Goal: Information Seeking & Learning: Check status

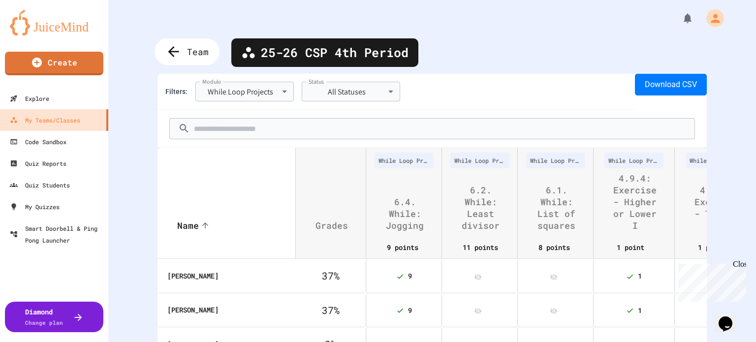
click at [195, 49] on span "Team" at bounding box center [198, 51] width 22 height 13
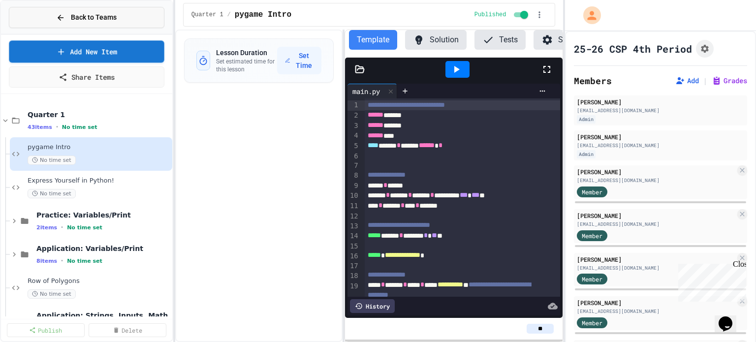
click at [105, 22] on button "Back to Teams" at bounding box center [86, 17] width 155 height 21
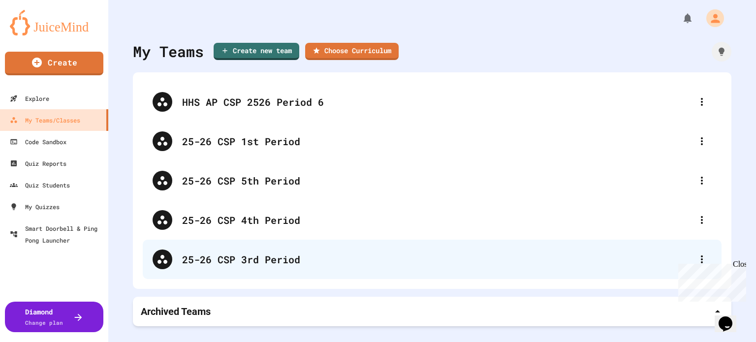
click at [280, 259] on div "25-26 CSP 3rd Period" at bounding box center [437, 259] width 510 height 15
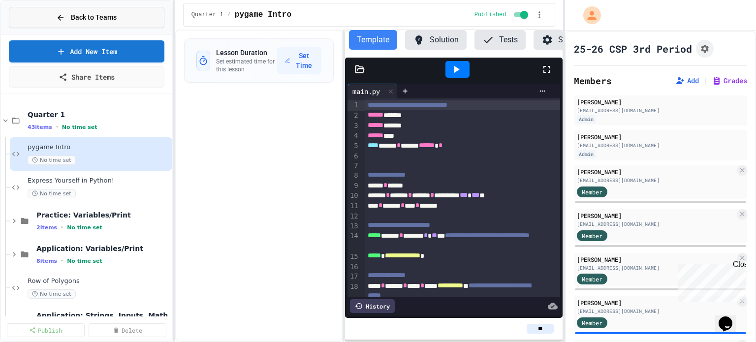
click at [112, 17] on span "Back to Teams" at bounding box center [94, 17] width 46 height 10
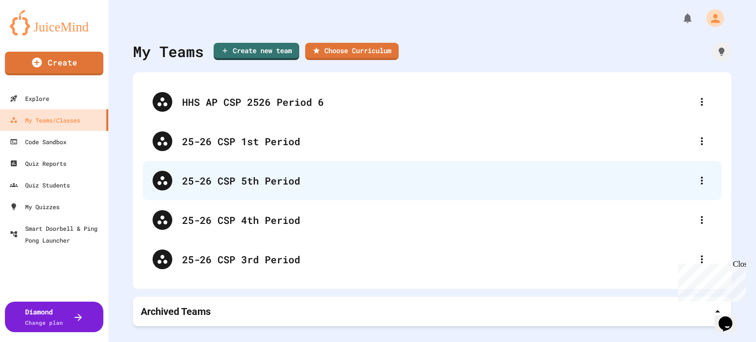
click at [264, 177] on div "25-26 CSP 5th Period" at bounding box center [437, 180] width 510 height 15
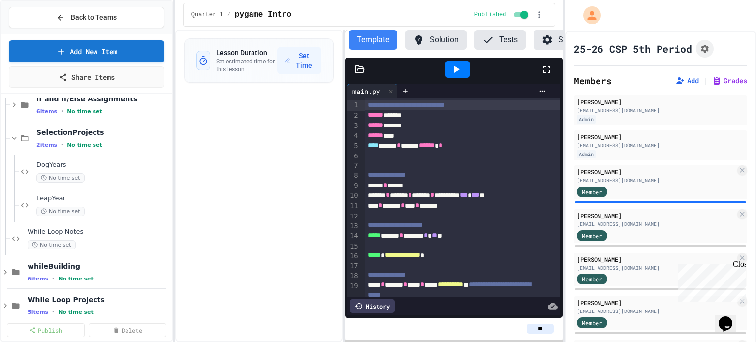
scroll to position [864, 0]
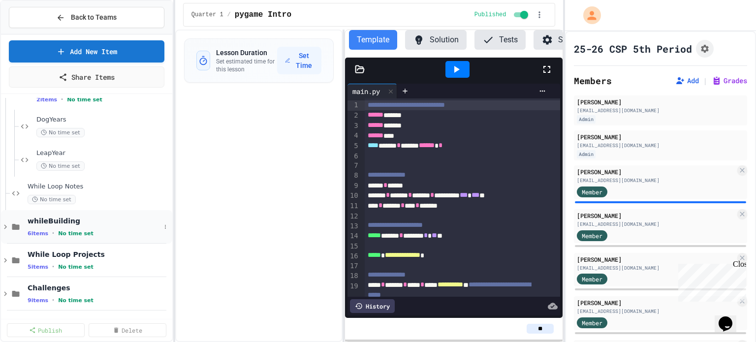
click at [57, 228] on div "whileBuilding 6 items • No time set" at bounding box center [94, 226] width 133 height 21
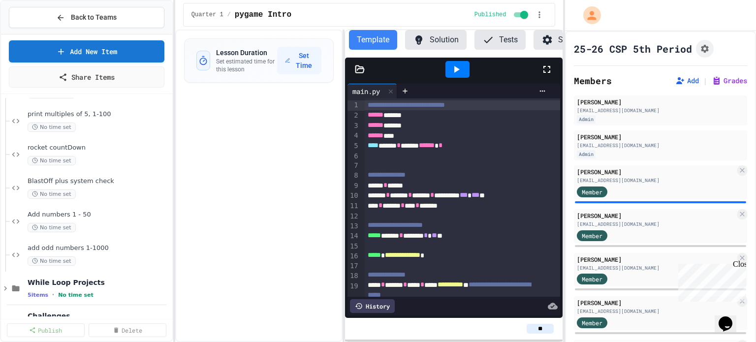
scroll to position [1039, 0]
click at [83, 178] on span "BlastOff plus system check" at bounding box center [94, 179] width 133 height 8
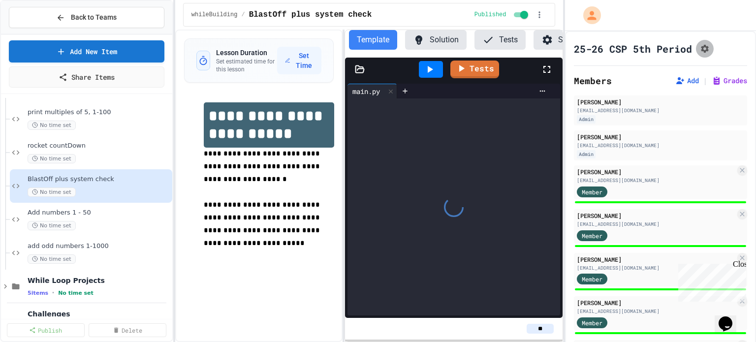
click at [705, 48] on icon "Assignment Settings" at bounding box center [705, 49] width 10 height 10
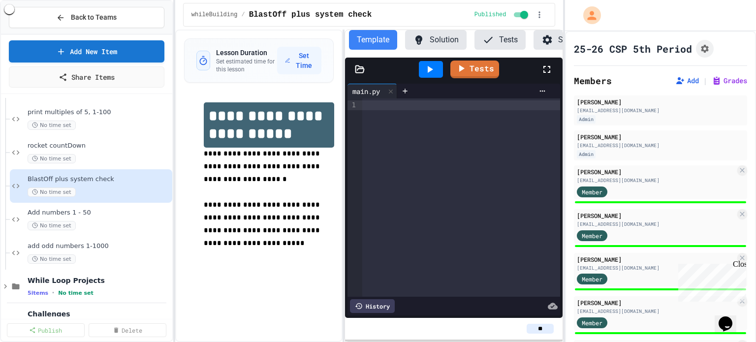
scroll to position [167, 0]
click at [79, 251] on div "add odd numbers 1-1000 No time set" at bounding box center [94, 253] width 133 height 22
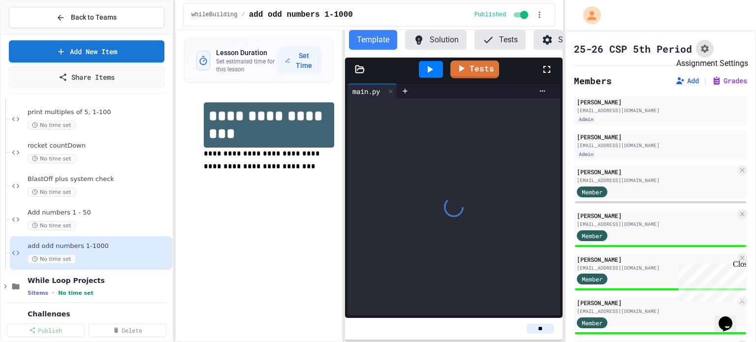
click at [703, 46] on icon "Assignment Settings" at bounding box center [705, 49] width 8 height 8
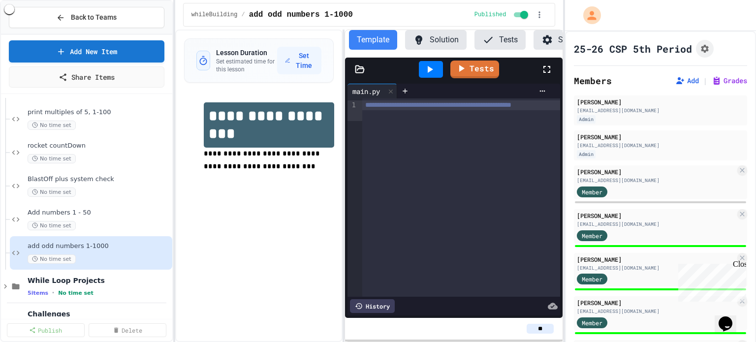
scroll to position [112, 0]
click at [105, 214] on span "Add numbers 1 - 50" at bounding box center [94, 213] width 133 height 8
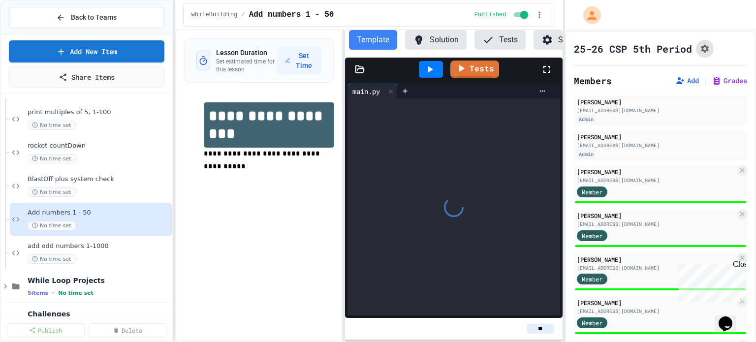
click at [702, 53] on button "Assignment Settings" at bounding box center [705, 49] width 18 height 18
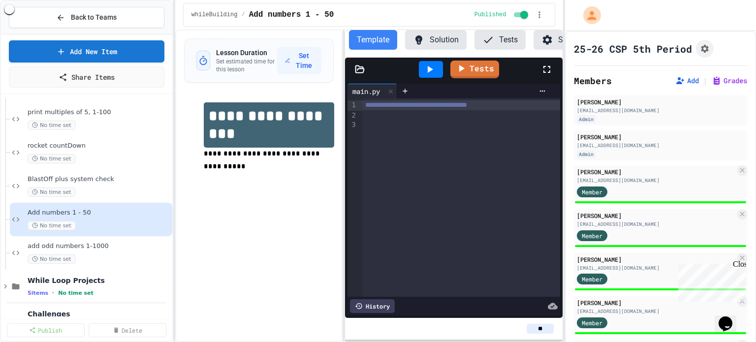
scroll to position [114, 0]
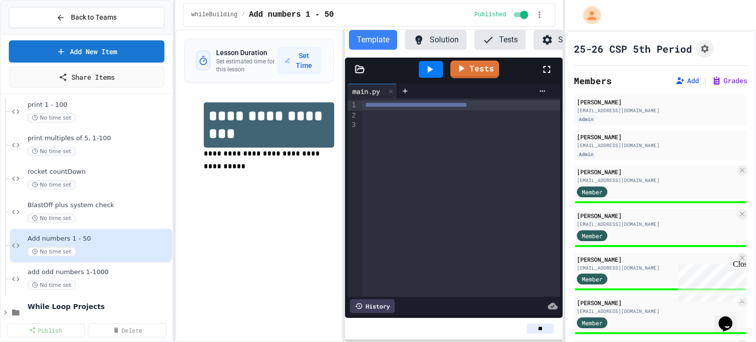
scroll to position [1012, 0]
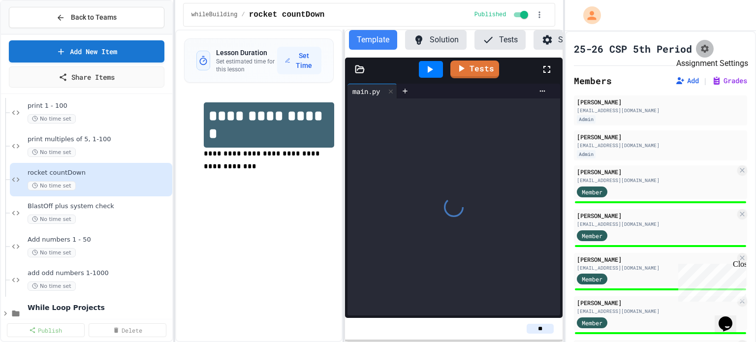
click at [706, 45] on icon "Assignment Settings" at bounding box center [705, 49] width 10 height 10
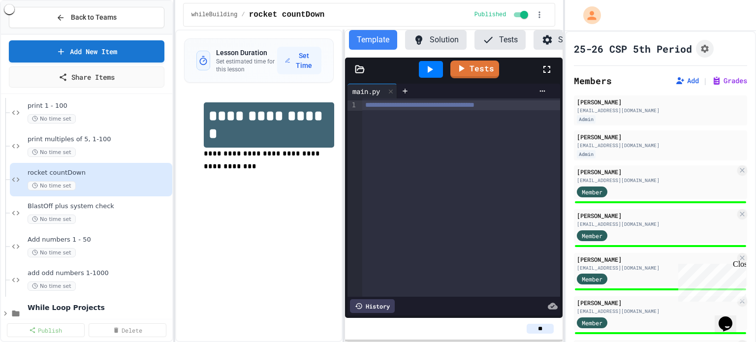
scroll to position [126, 0]
click at [119, 149] on div "No time set" at bounding box center [94, 152] width 133 height 9
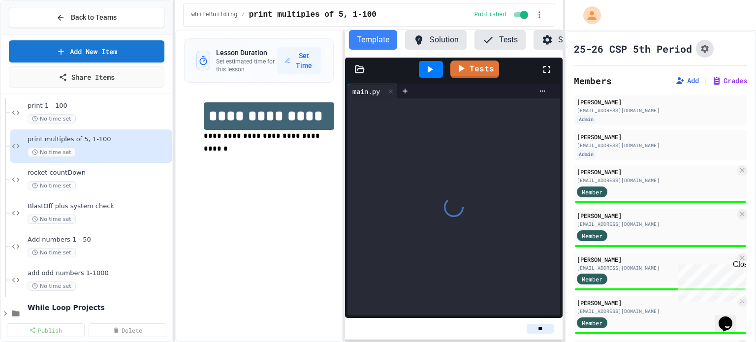
click at [705, 50] on icon "Assignment Settings" at bounding box center [705, 49] width 8 height 8
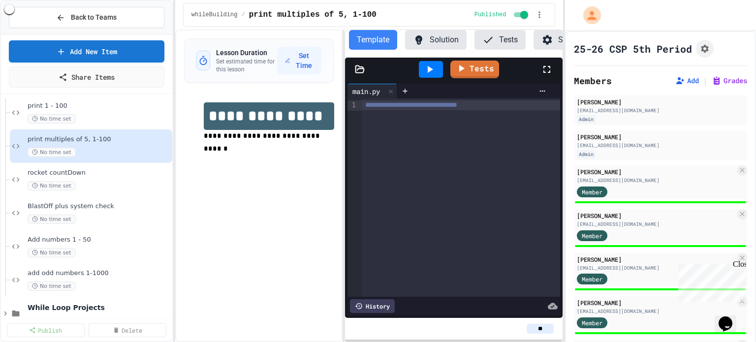
scroll to position [110, 0]
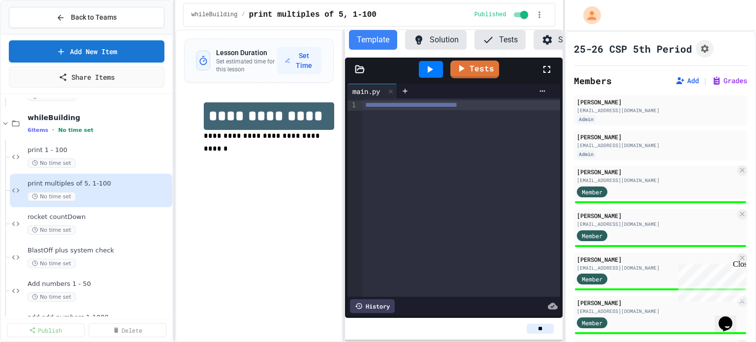
scroll to position [966, 0]
click at [100, 154] on span "print 1 - 100" at bounding box center [94, 151] width 133 height 8
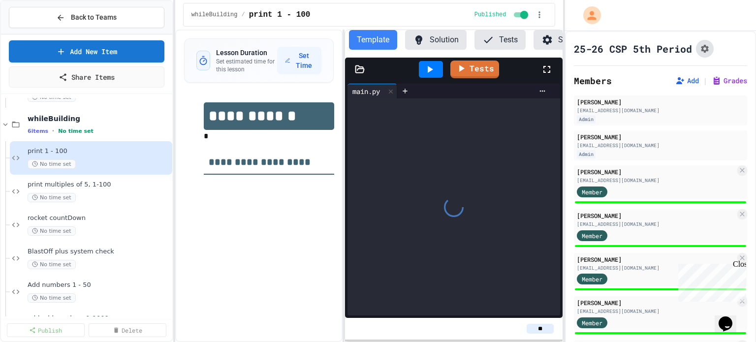
click at [700, 41] on button "Assignment Settings" at bounding box center [705, 49] width 18 height 18
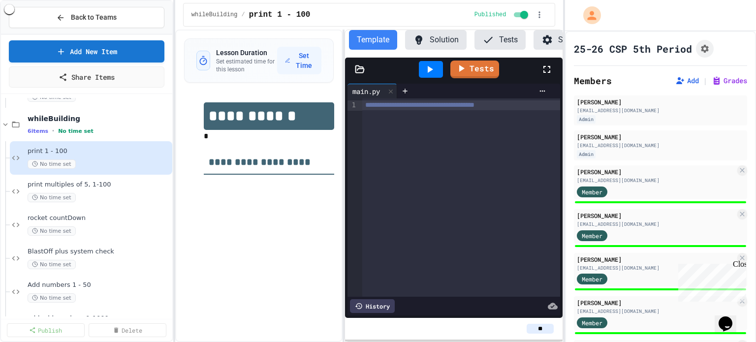
scroll to position [122, 0]
click at [102, 14] on span "Back to Teams" at bounding box center [94, 17] width 46 height 10
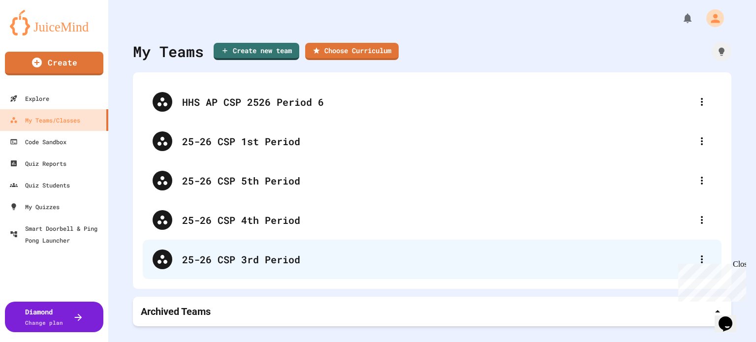
click at [232, 248] on div "25-26 CSP 3rd Period" at bounding box center [432, 259] width 579 height 39
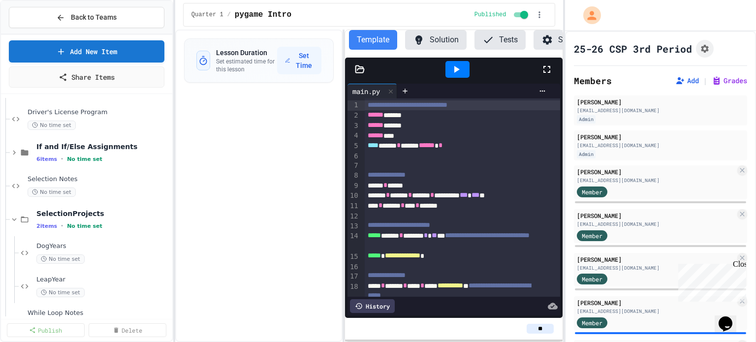
scroll to position [663, 0]
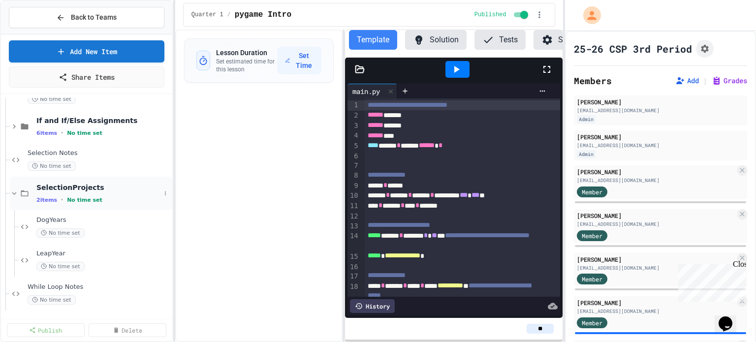
click at [17, 192] on icon at bounding box center [14, 193] width 9 height 9
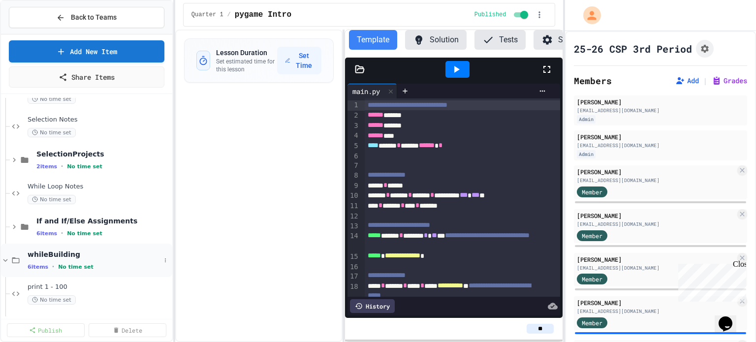
click at [24, 262] on div "whileBuilding 6 items • No time set" at bounding box center [86, 260] width 171 height 33
click at [19, 289] on icon at bounding box center [16, 293] width 12 height 9
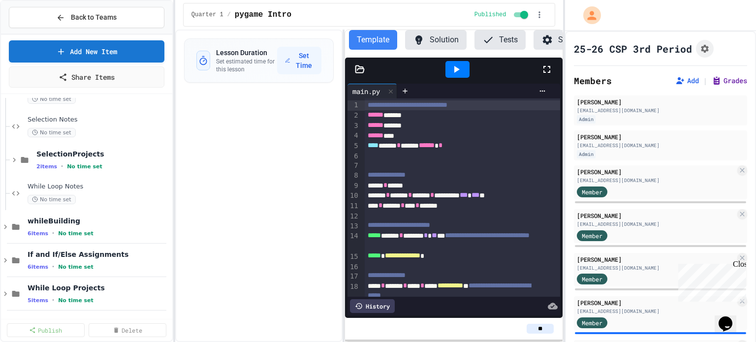
click at [720, 80] on button "Grades" at bounding box center [728, 81] width 35 height 10
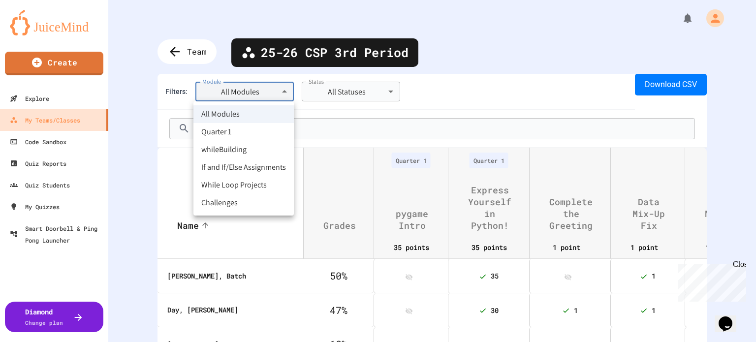
click at [224, 91] on body "**********" at bounding box center [378, 171] width 756 height 342
click at [226, 167] on li "If and If/Else Assignments" at bounding box center [243, 167] width 100 height 18
type input "**********"
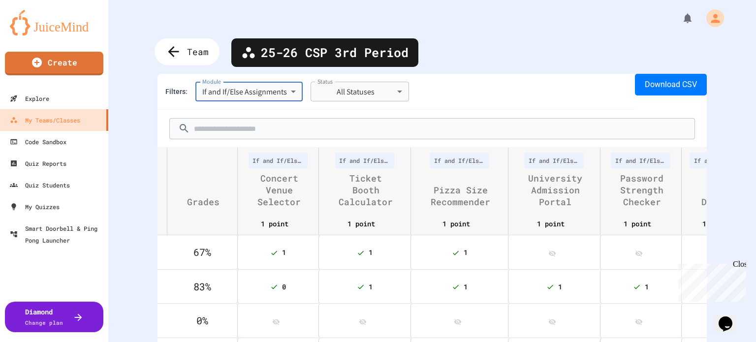
click at [187, 54] on span "Team" at bounding box center [198, 51] width 22 height 13
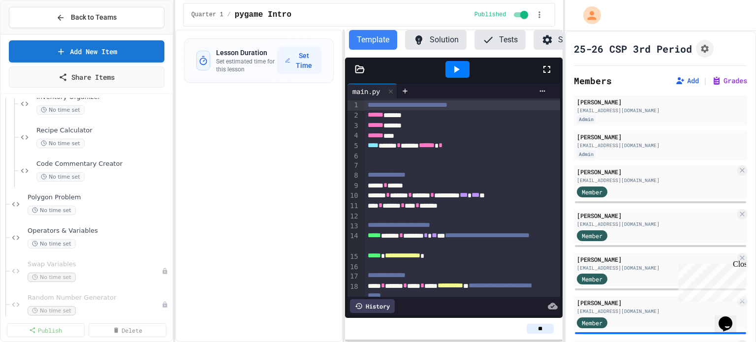
scroll to position [275, 0]
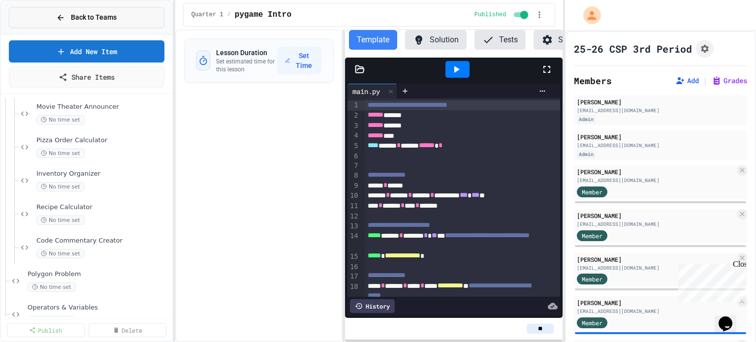
click at [103, 23] on button "Back to Teams" at bounding box center [86, 17] width 155 height 21
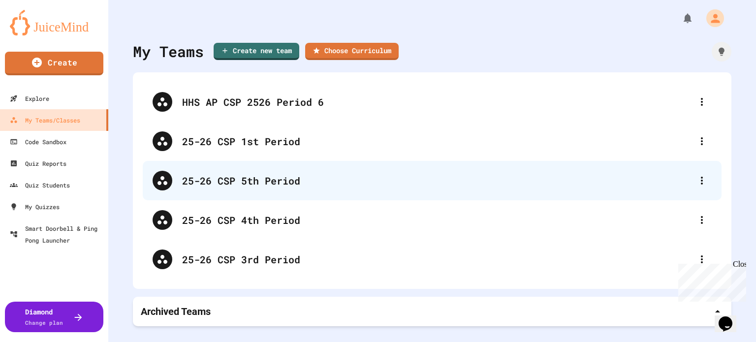
click at [290, 163] on div "25-26 CSP 5th Period" at bounding box center [432, 180] width 579 height 39
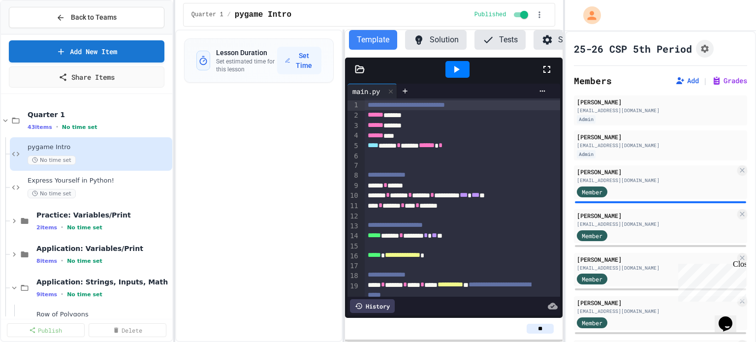
click at [711, 86] on div "Add | Grades" at bounding box center [709, 81] width 76 height 12
click at [711, 80] on button "Grades" at bounding box center [728, 81] width 35 height 10
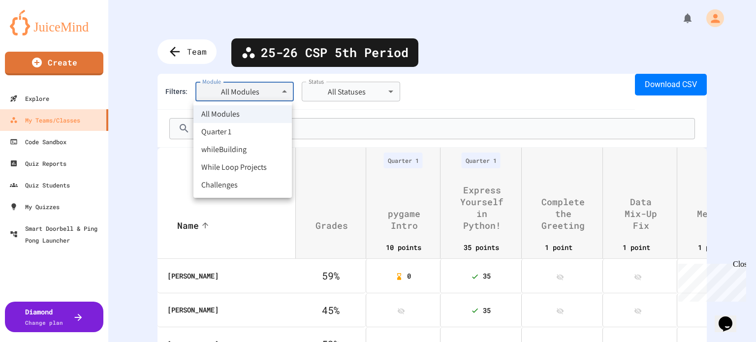
click at [254, 88] on body "**********" at bounding box center [378, 171] width 756 height 342
click at [239, 155] on li "whileBuilding" at bounding box center [242, 150] width 98 height 18
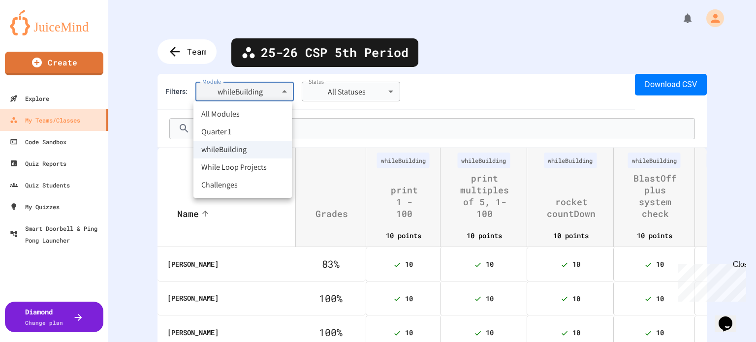
click at [247, 89] on body "**********" at bounding box center [378, 171] width 756 height 342
click at [240, 170] on li "While Loop Projects" at bounding box center [242, 167] width 98 height 18
type input "**********"
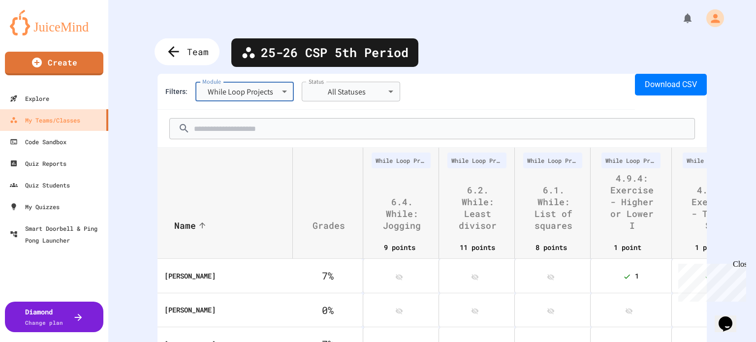
click at [166, 59] on icon at bounding box center [173, 52] width 16 height 16
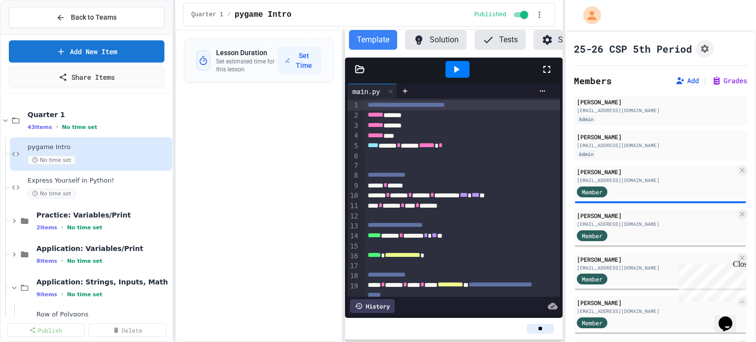
click at [711, 86] on div "Members Add | Grades" at bounding box center [661, 81] width 174 height 14
click at [711, 81] on button "Grades" at bounding box center [728, 81] width 35 height 10
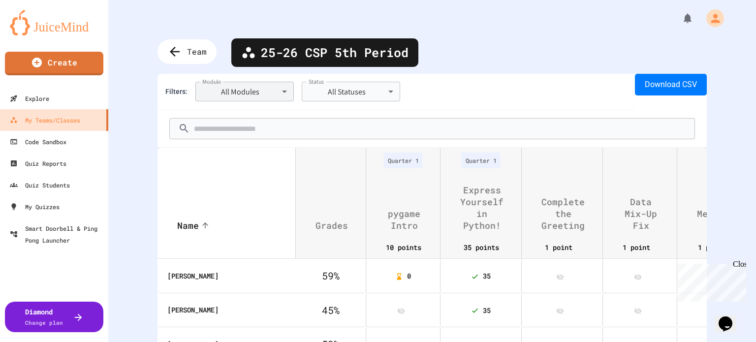
click at [220, 101] on body "**********" at bounding box center [378, 171] width 756 height 342
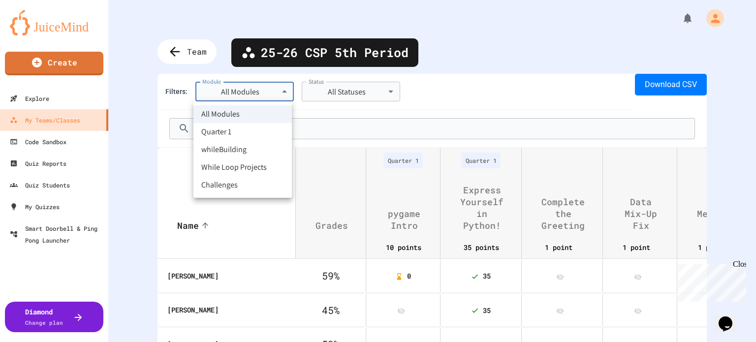
click at [222, 149] on li "whileBuilding" at bounding box center [242, 150] width 98 height 18
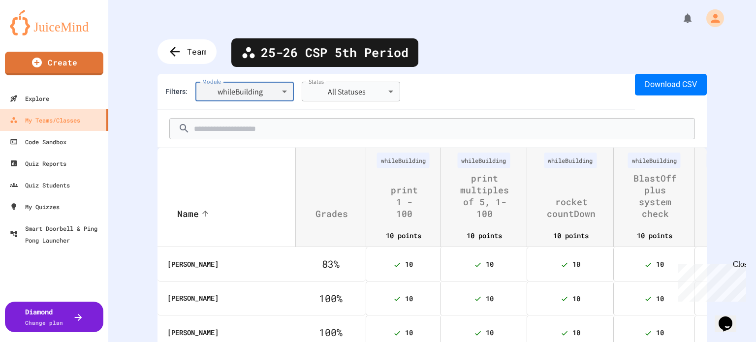
click at [250, 89] on body "**********" at bounding box center [378, 171] width 756 height 342
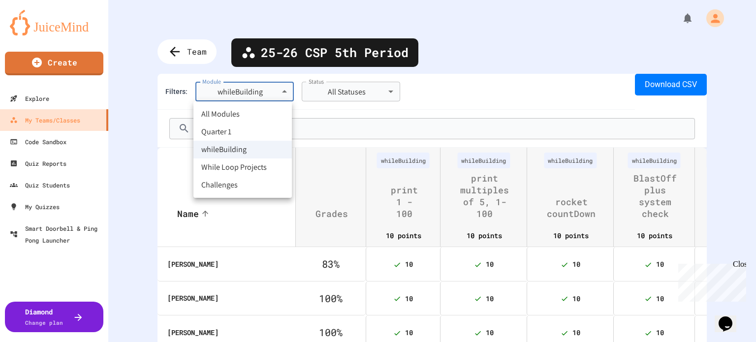
click at [241, 165] on li "While Loop Projects" at bounding box center [242, 167] width 98 height 18
type input "**********"
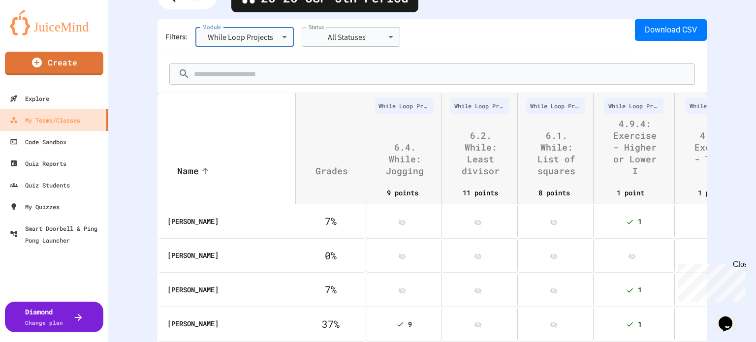
scroll to position [49, 0]
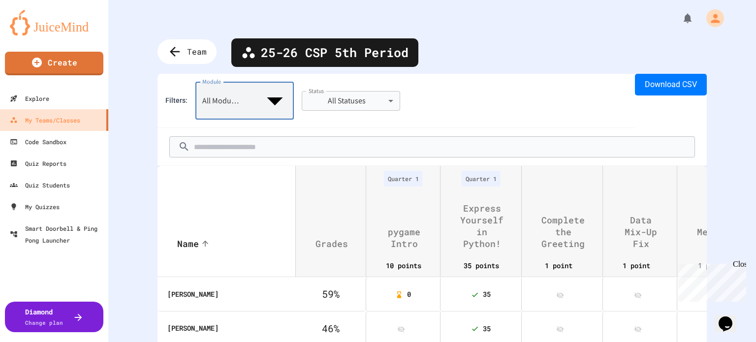
click at [215, 95] on body "**********" at bounding box center [378, 171] width 756 height 342
type input "**********"
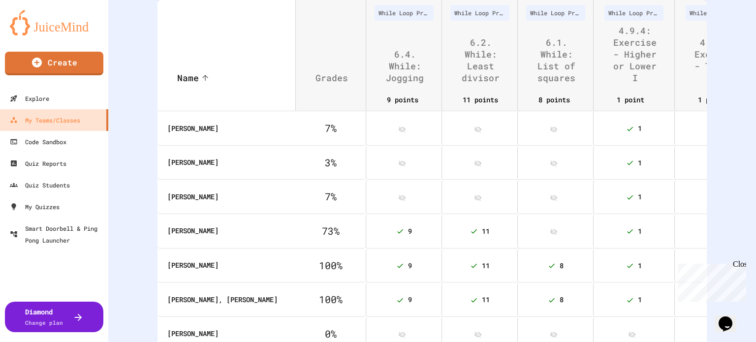
scroll to position [147, 0]
